Goal: Task Accomplishment & Management: Manage account settings

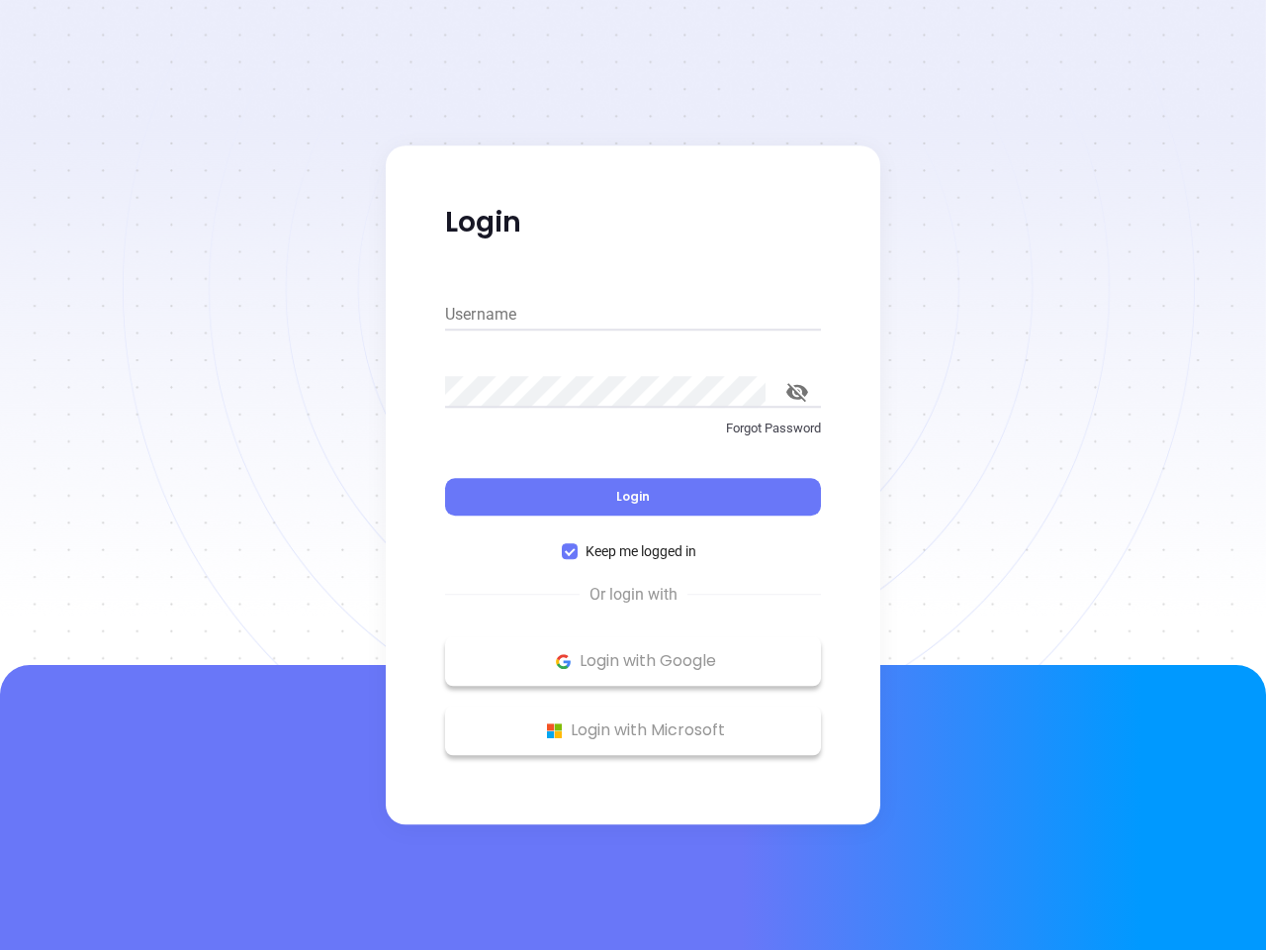
click at [633, 475] on div "Login" at bounding box center [633, 484] width 376 height 61
click at [633, 315] on input "Username" at bounding box center [633, 315] width 376 height 32
click at [797, 392] on icon "toggle password visibility" at bounding box center [797, 392] width 22 height 19
click at [633, 497] on span "Login" at bounding box center [633, 496] width 34 height 17
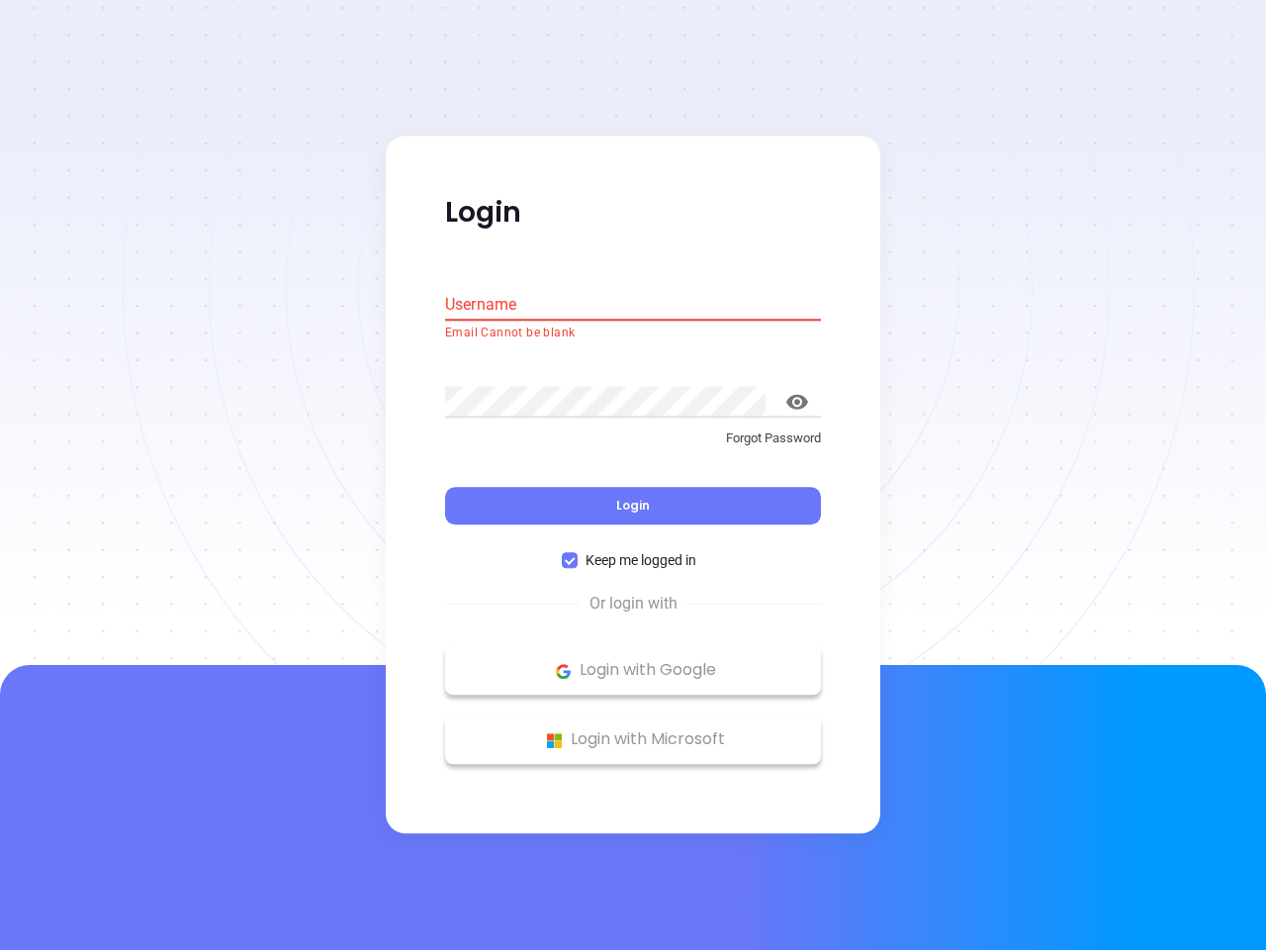
click at [633, 551] on span "Keep me logged in" at bounding box center [641, 561] width 127 height 22
click at [578, 553] on input "Keep me logged in" at bounding box center [570, 561] width 16 height 16
checkbox input "false"
click at [633, 661] on p "Login with Google" at bounding box center [633, 671] width 356 height 30
click at [633, 730] on p "Login with Microsoft" at bounding box center [633, 740] width 356 height 30
